Goal: Task Accomplishment & Management: Use online tool/utility

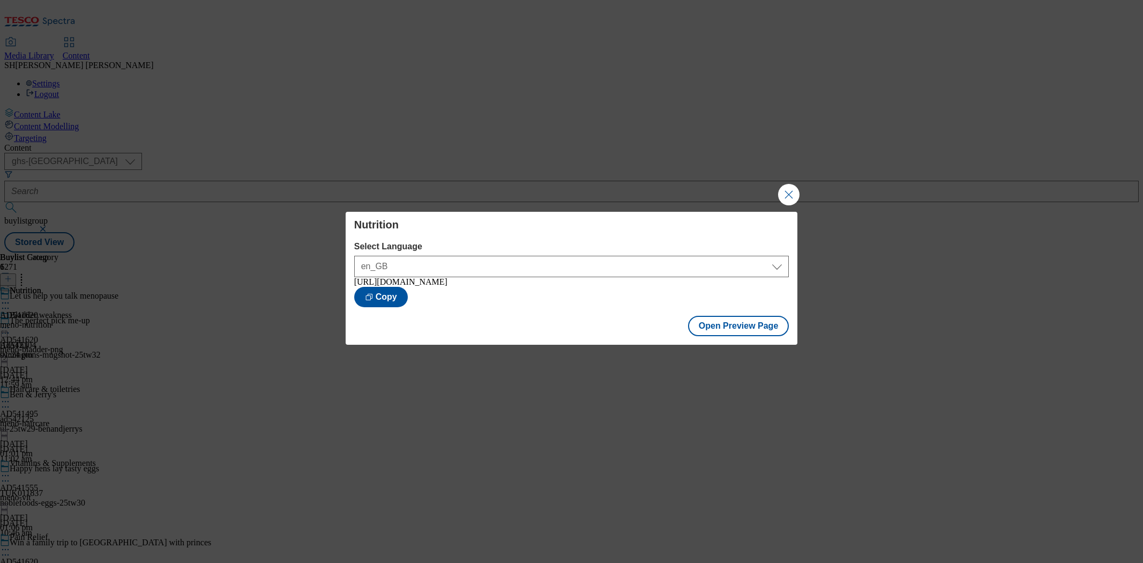
select select "ghs-[GEOGRAPHIC_DATA]"
click at [793, 189] on button "Close Modal" at bounding box center [788, 194] width 21 height 21
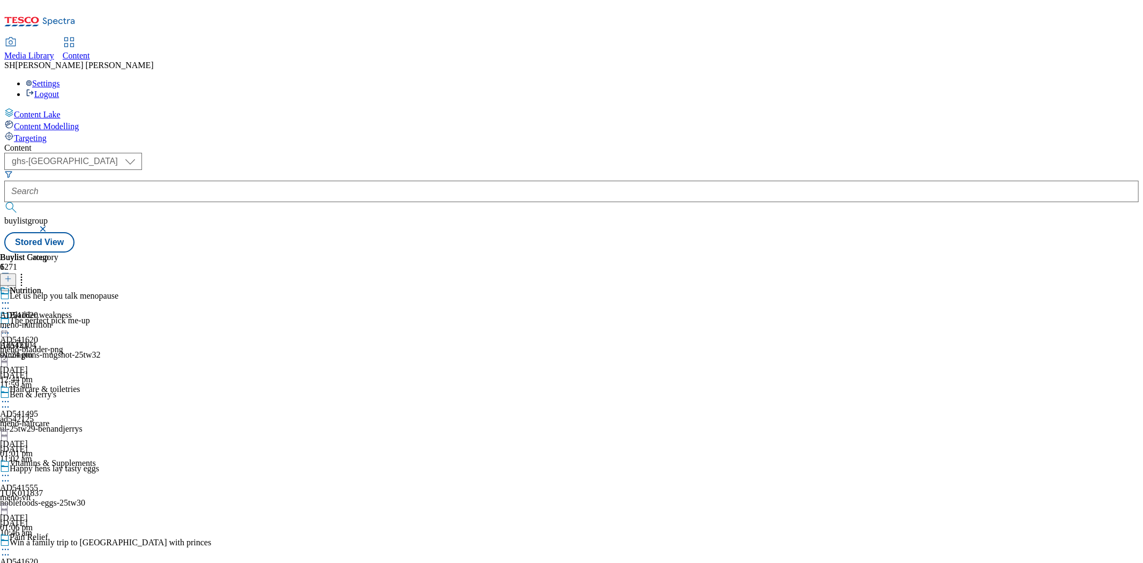
scroll to position [322, 0]
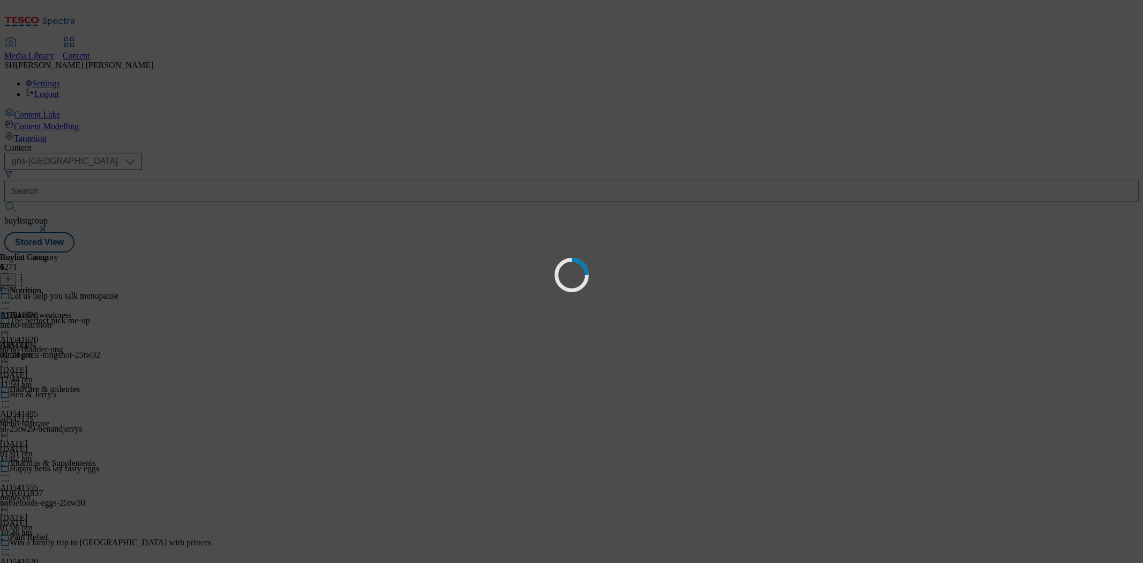
scroll to position [0, 0]
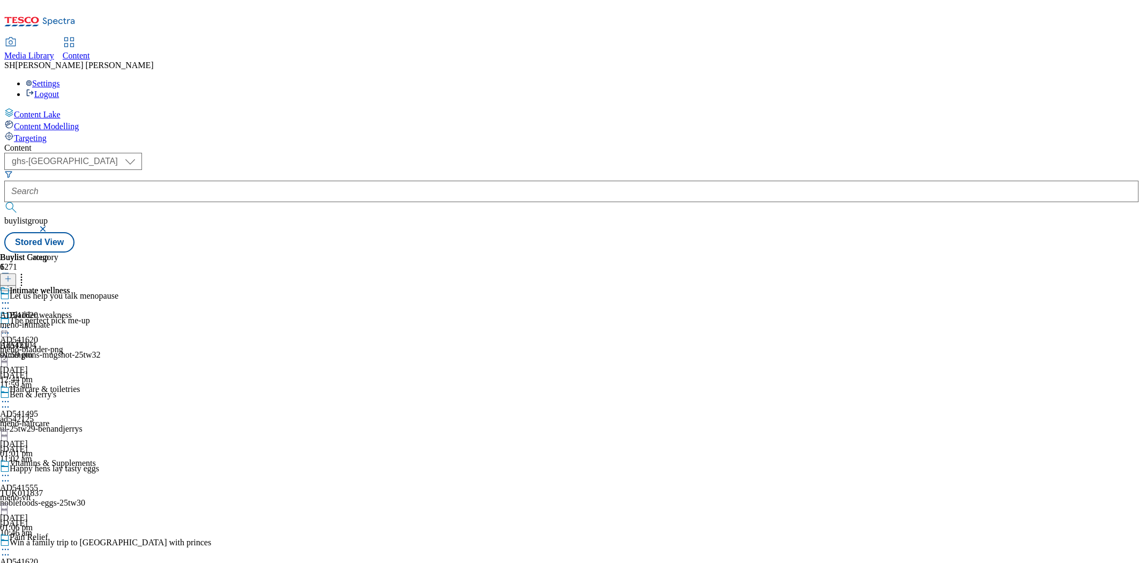
scroll to position [322, 0]
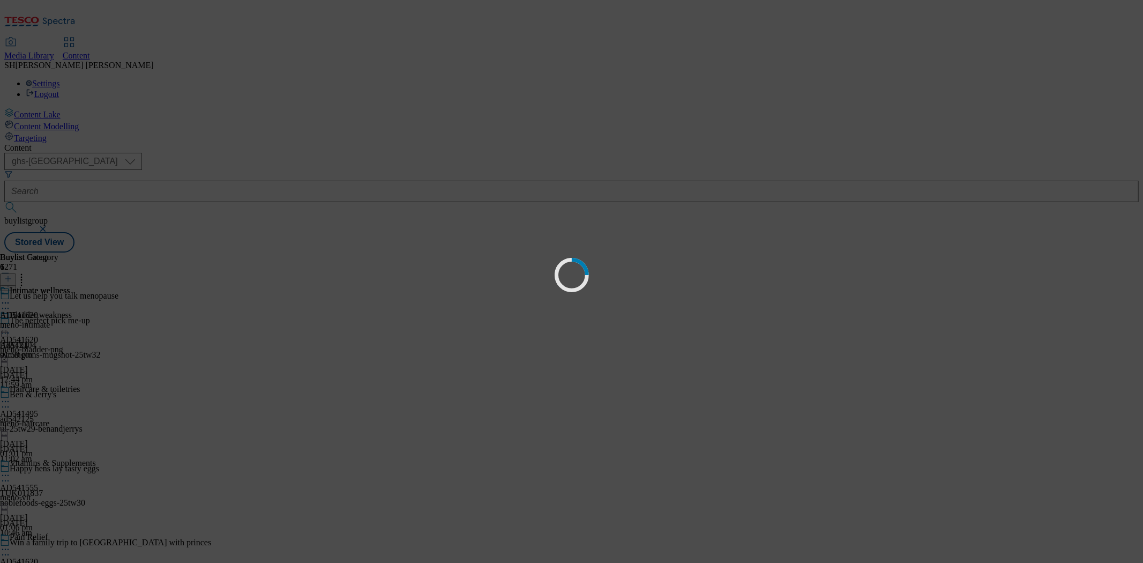
scroll to position [0, 0]
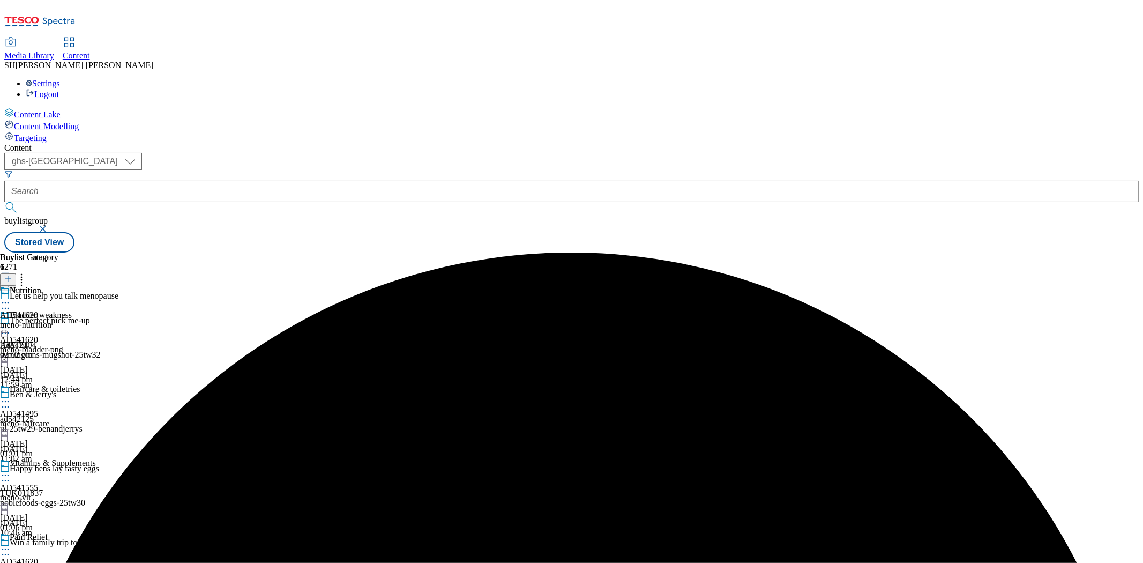
scroll to position [322, 0]
